Goal: Check status: Check status

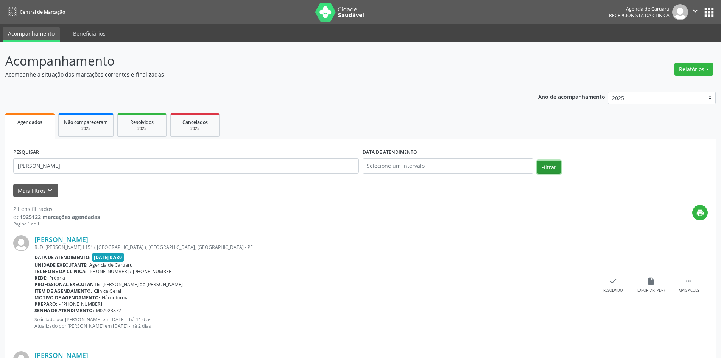
click at [546, 170] on button "Filtrar" at bounding box center [549, 166] width 24 height 13
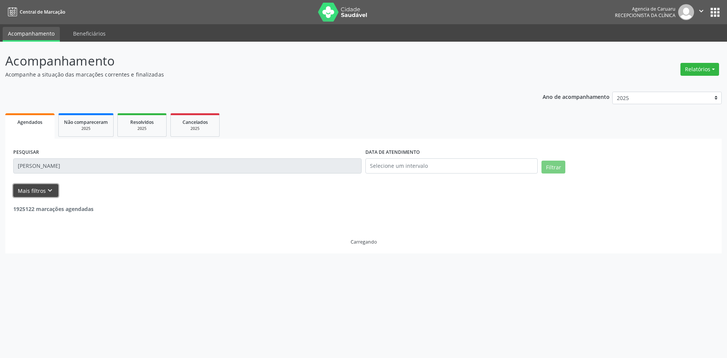
click at [34, 193] on button "Mais filtros keyboard_arrow_down" at bounding box center [35, 190] width 45 height 13
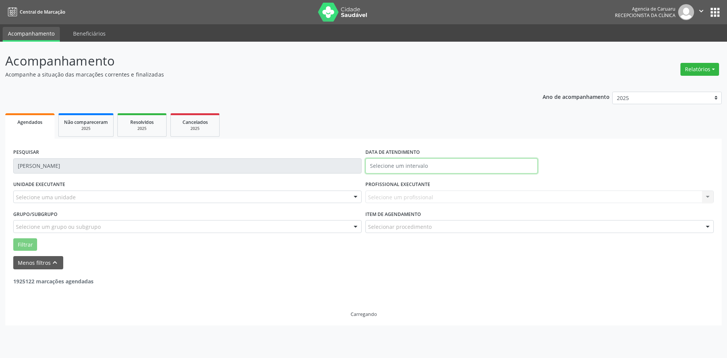
click at [388, 165] on input "text" at bounding box center [451, 165] width 172 height 15
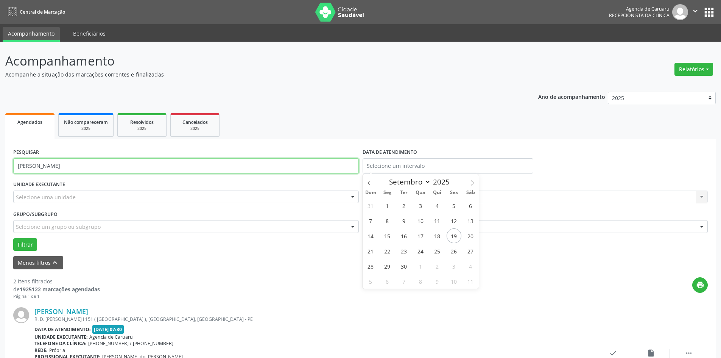
click at [74, 165] on input "[PERSON_NAME]" at bounding box center [185, 165] width 345 height 15
type input "I"
click at [79, 165] on input "EMANUEL FR4ANCISCO NDOS SANTOS" at bounding box center [185, 165] width 345 height 15
click at [52, 165] on input "EMANUEL FR4ANCISCO DOS SANTOS" at bounding box center [185, 165] width 345 height 15
type input "[PERSON_NAME]"
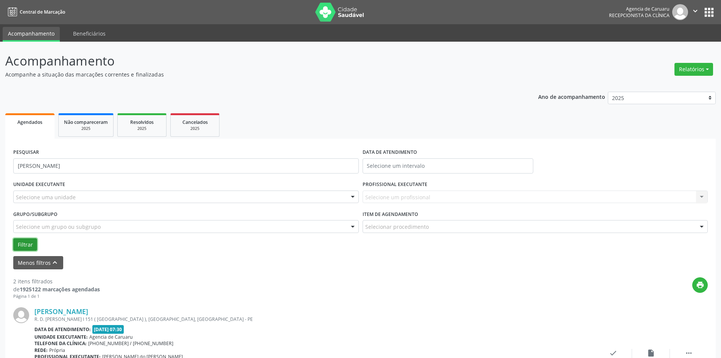
click at [27, 242] on button "Filtrar" at bounding box center [25, 244] width 24 height 13
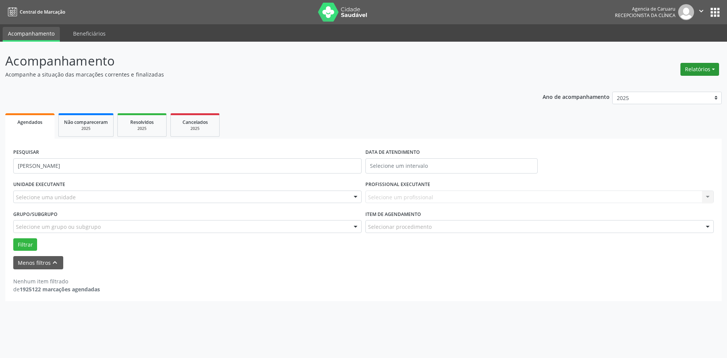
click at [685, 69] on button "Relatórios" at bounding box center [699, 69] width 39 height 13
click at [674, 86] on link "Agendamentos" at bounding box center [678, 85] width 81 height 11
select select "8"
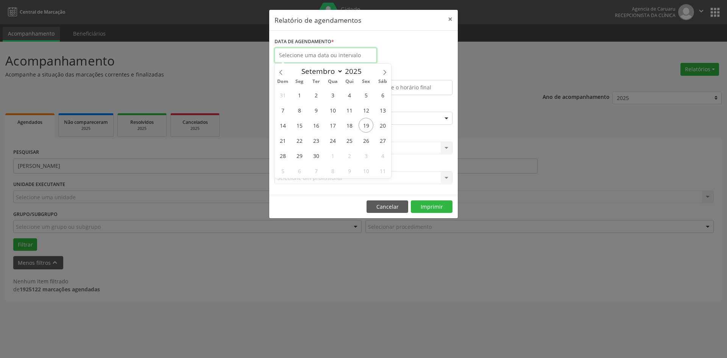
click at [325, 52] on input "text" at bounding box center [325, 55] width 102 height 15
click at [381, 38] on div "DATA DE AGENDAMENTO *" at bounding box center [363, 52] width 182 height 32
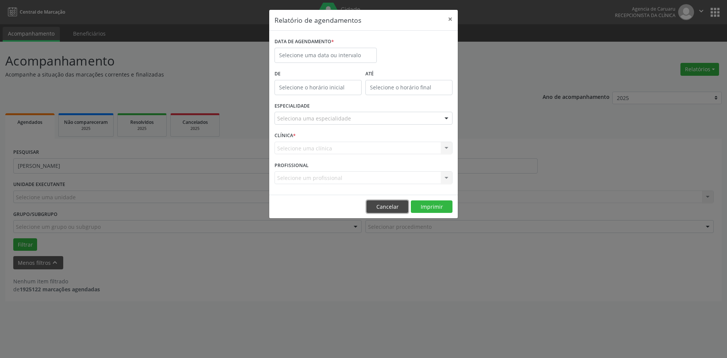
click at [402, 204] on button "Cancelar" at bounding box center [387, 206] width 42 height 13
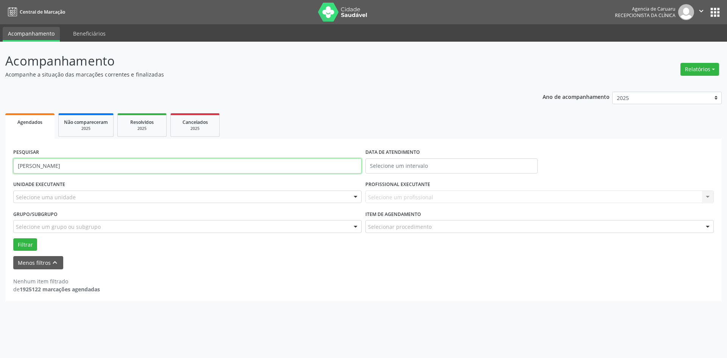
drag, startPoint x: 114, startPoint y: 167, endPoint x: 0, endPoint y: 159, distance: 114.5
click at [0, 160] on div "Acompanhamento Acompanhe a situação das marcações correntes e finalizadas Relat…" at bounding box center [363, 200] width 727 height 316
click at [29, 246] on button "Filtrar" at bounding box center [25, 244] width 24 height 13
click at [78, 166] on input "EMANOEL FRANCISACO" at bounding box center [187, 165] width 348 height 15
type input "EMANOEL FRANCISCO"
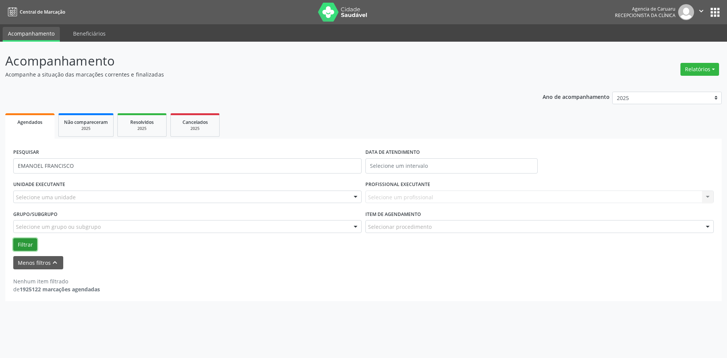
click at [24, 247] on button "Filtrar" at bounding box center [25, 244] width 24 height 13
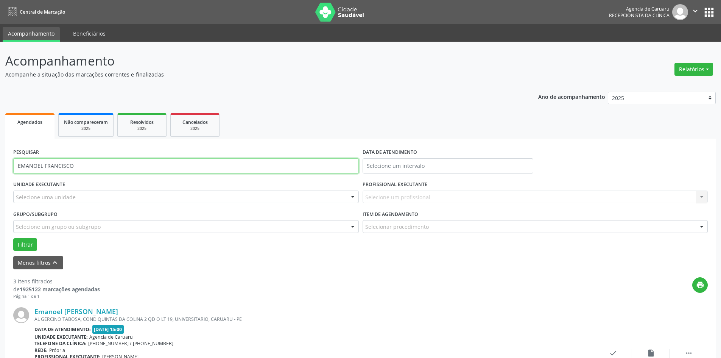
drag, startPoint x: 93, startPoint y: 165, endPoint x: 0, endPoint y: 165, distance: 93.1
click at [0, 165] on div "Acompanhamento Acompanhe a situação das marcações correntes e finalizadas Relat…" at bounding box center [360, 347] width 721 height 610
